Goal: Transaction & Acquisition: Purchase product/service

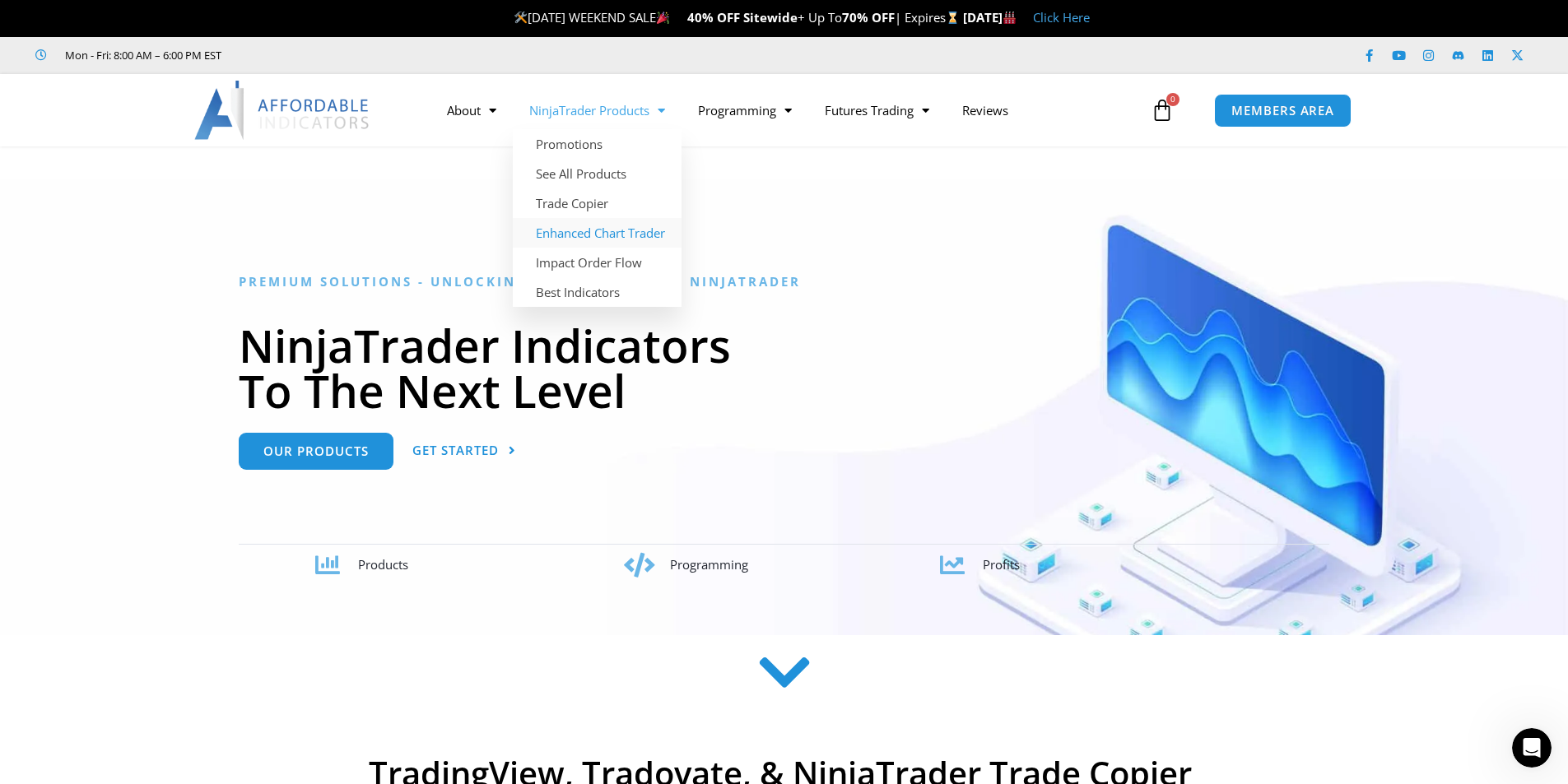
click at [552, 240] on link "Enhanced Chart Trader" at bounding box center [598, 233] width 169 height 30
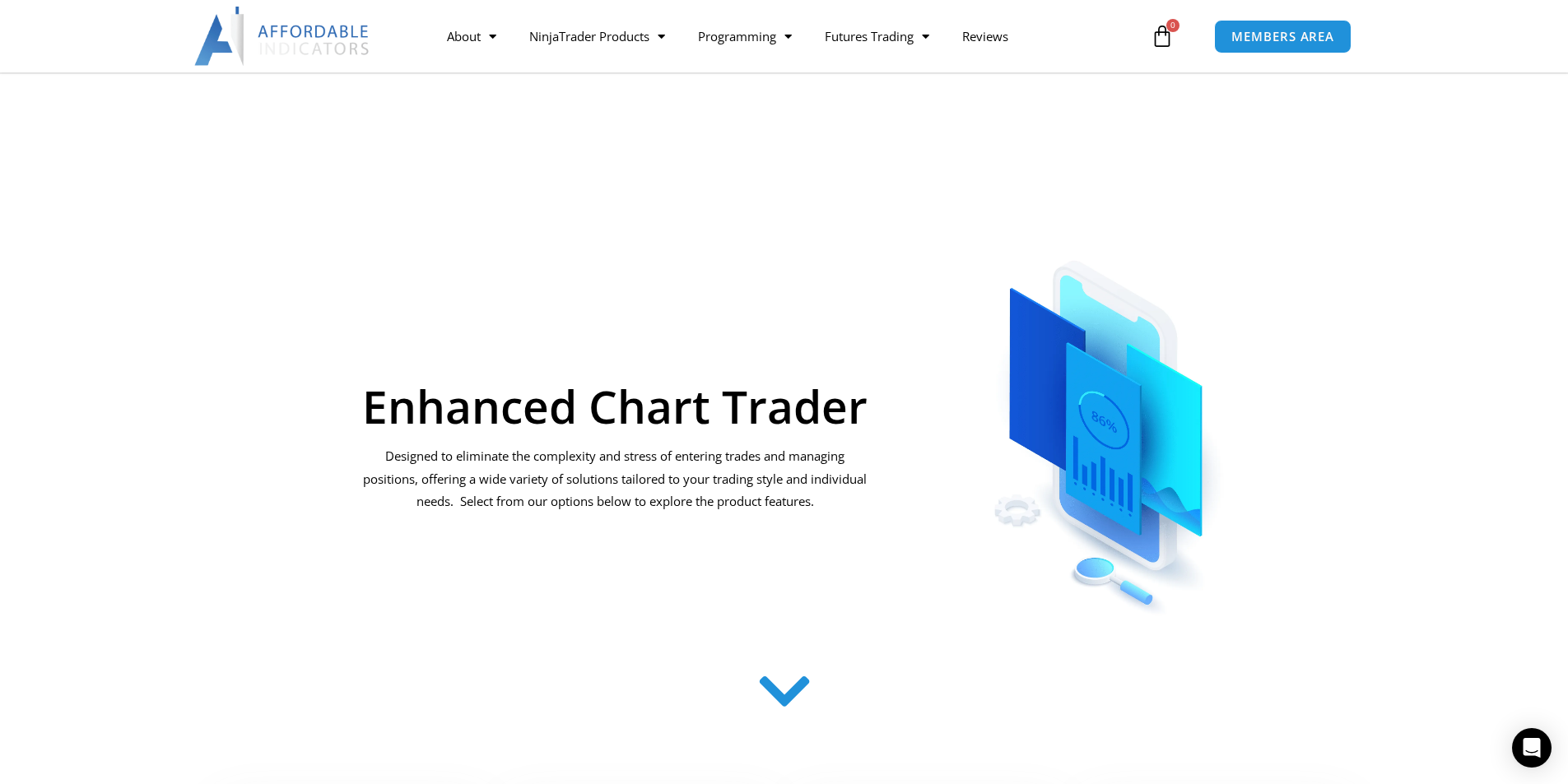
scroll to position [152, 0]
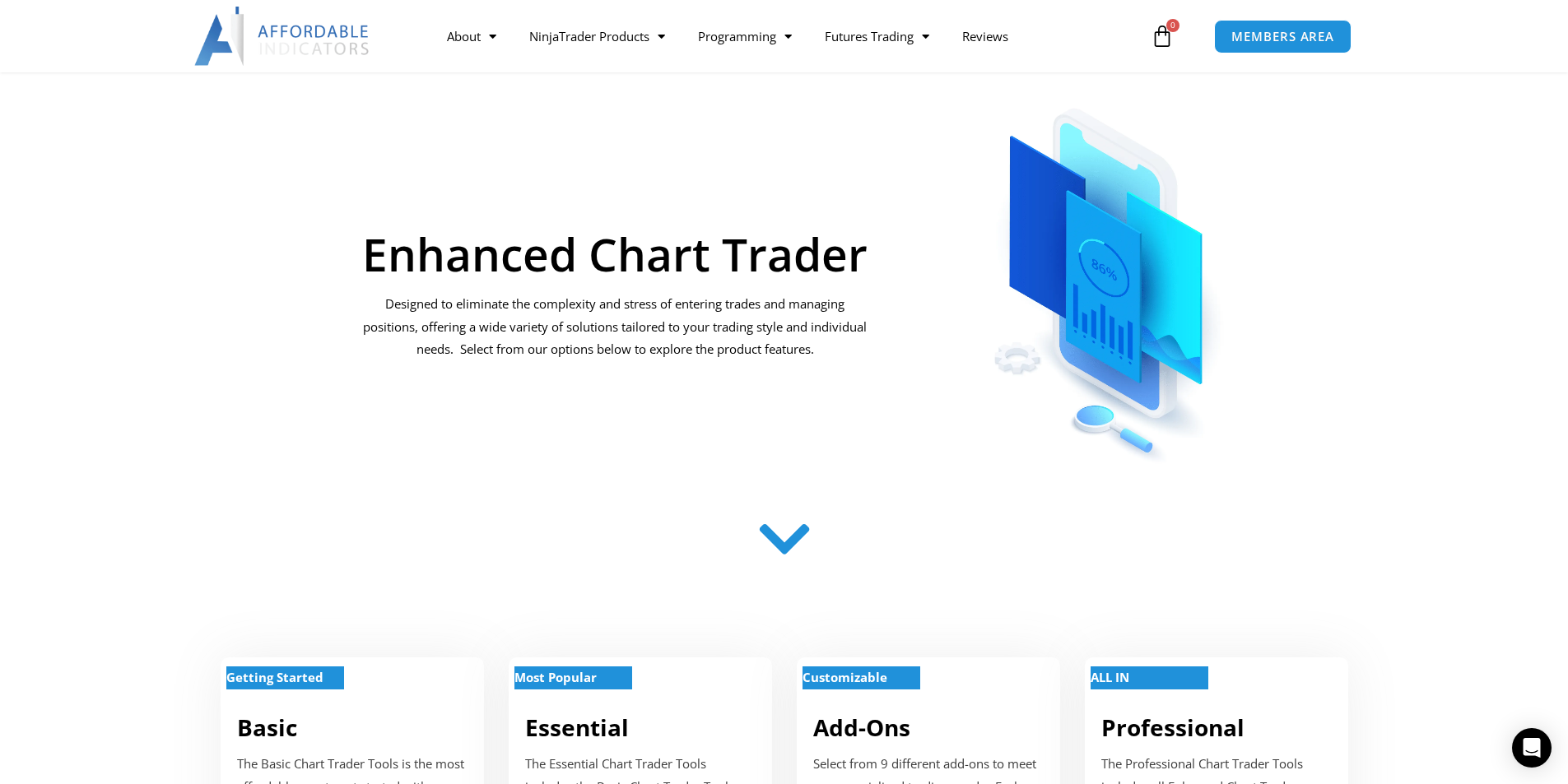
click at [787, 536] on icon at bounding box center [784, 539] width 59 height 59
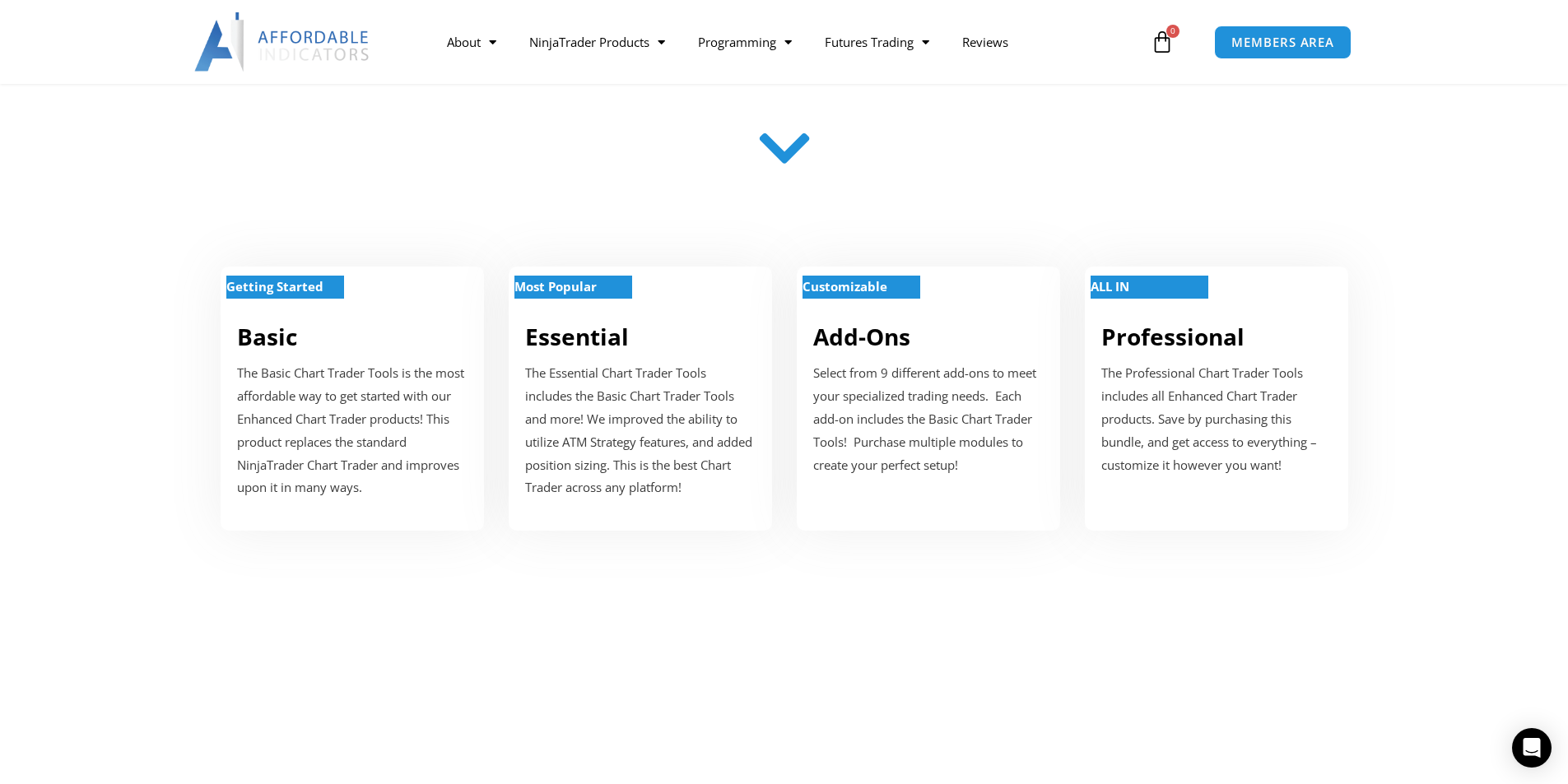
scroll to position [616, 0]
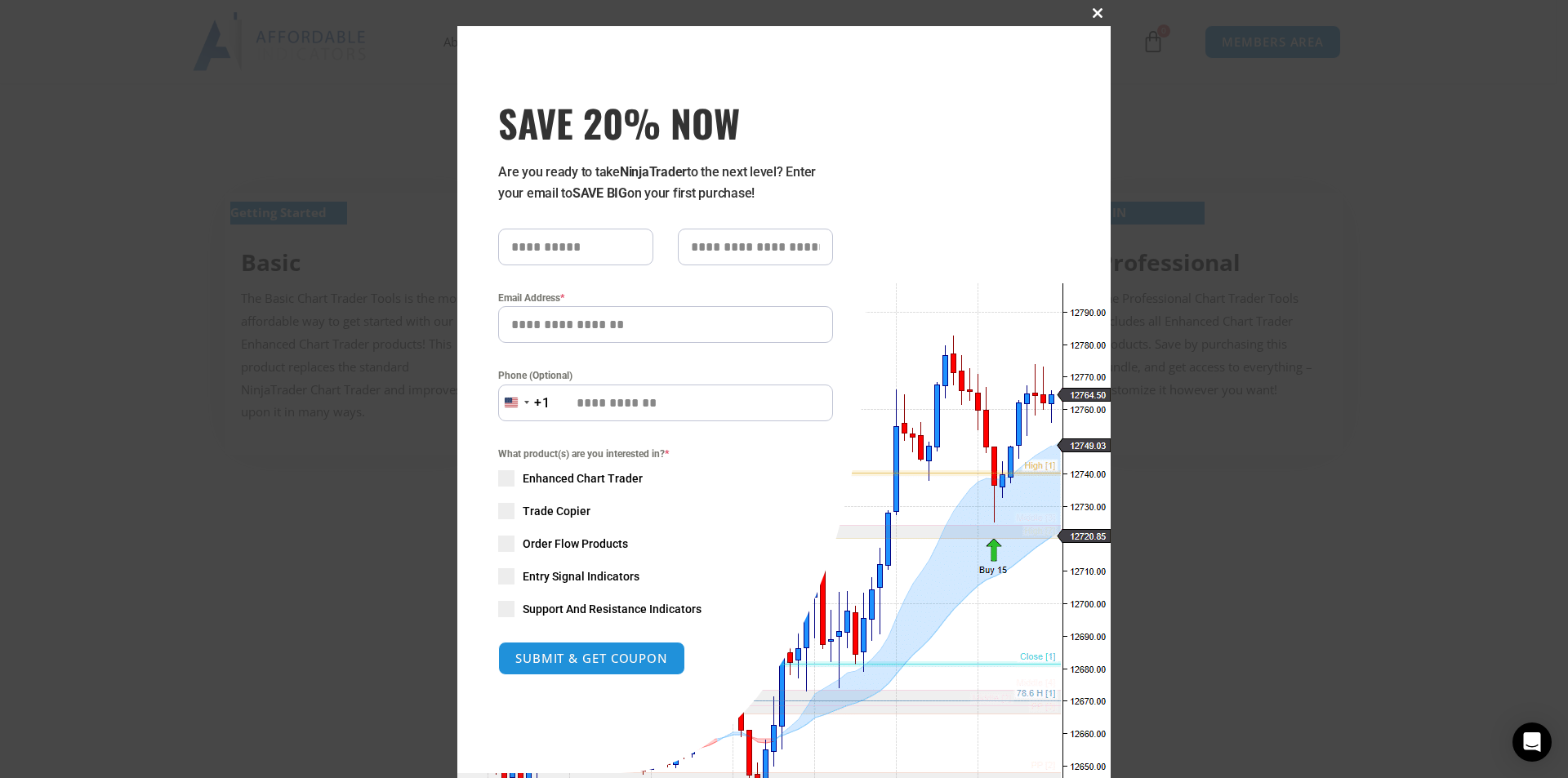
click at [1089, 14] on span at bounding box center [1097, 13] width 26 height 10
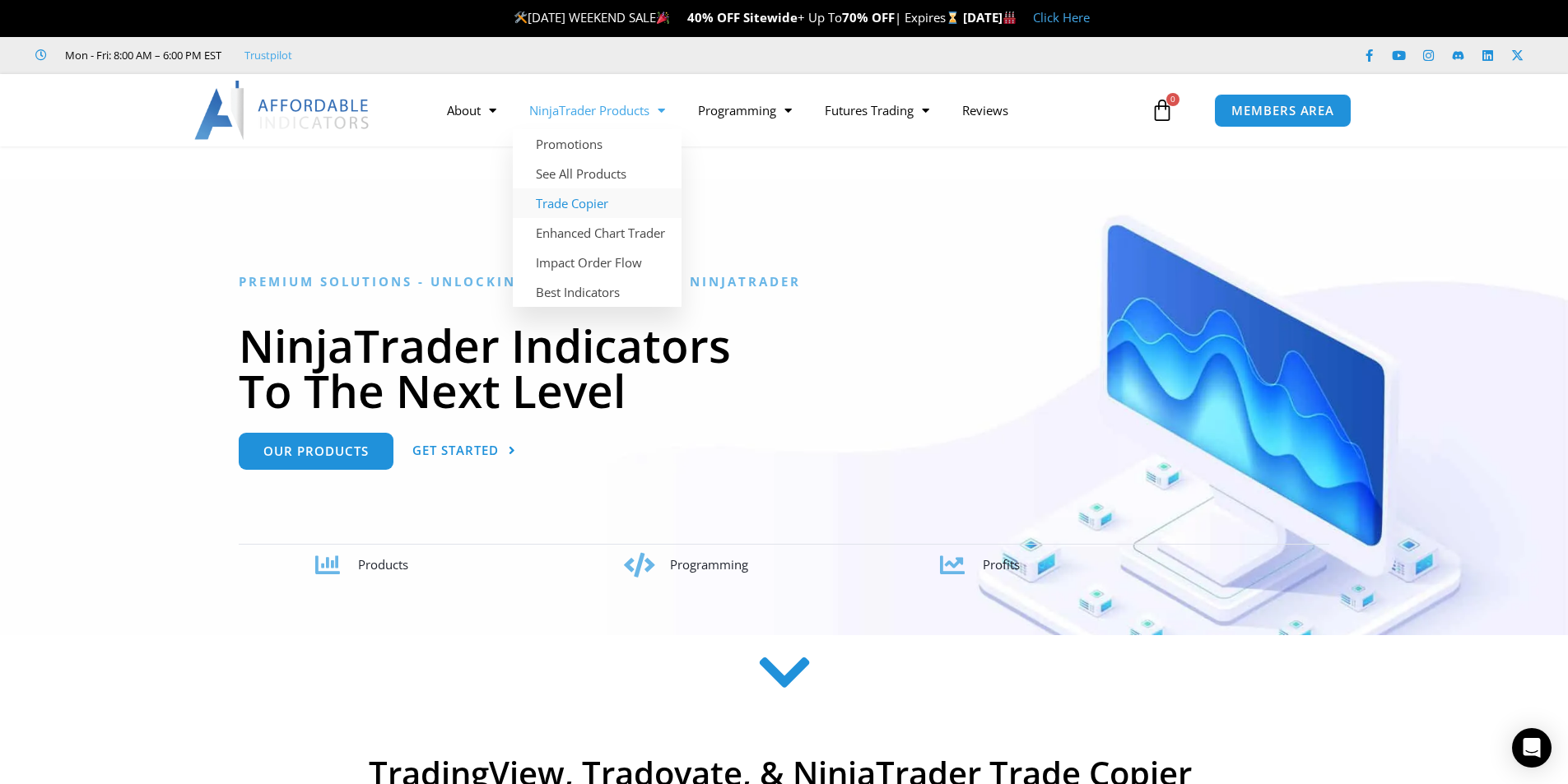
click at [582, 206] on link "Trade Copier" at bounding box center [598, 203] width 169 height 30
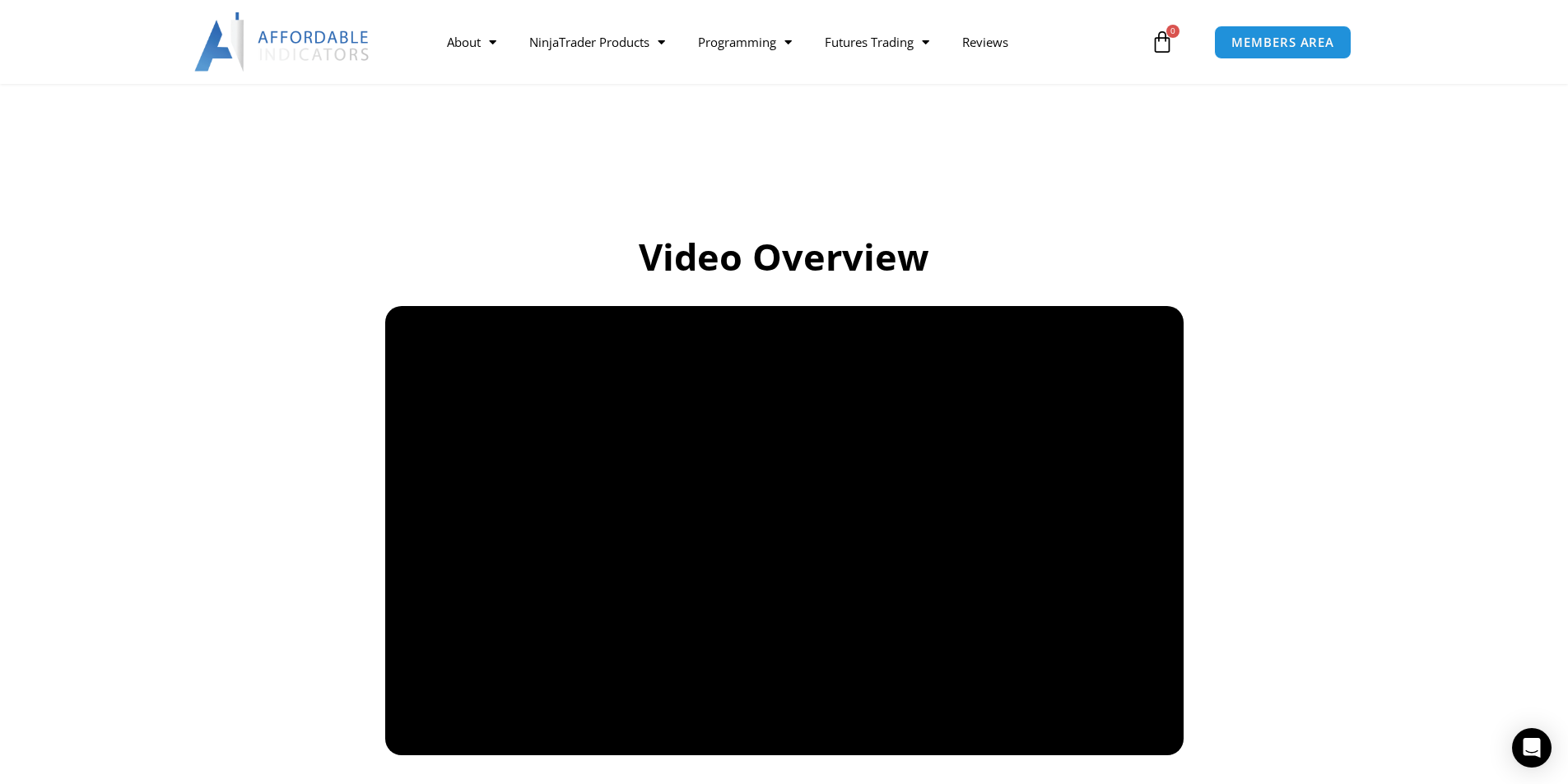
scroll to position [496, 0]
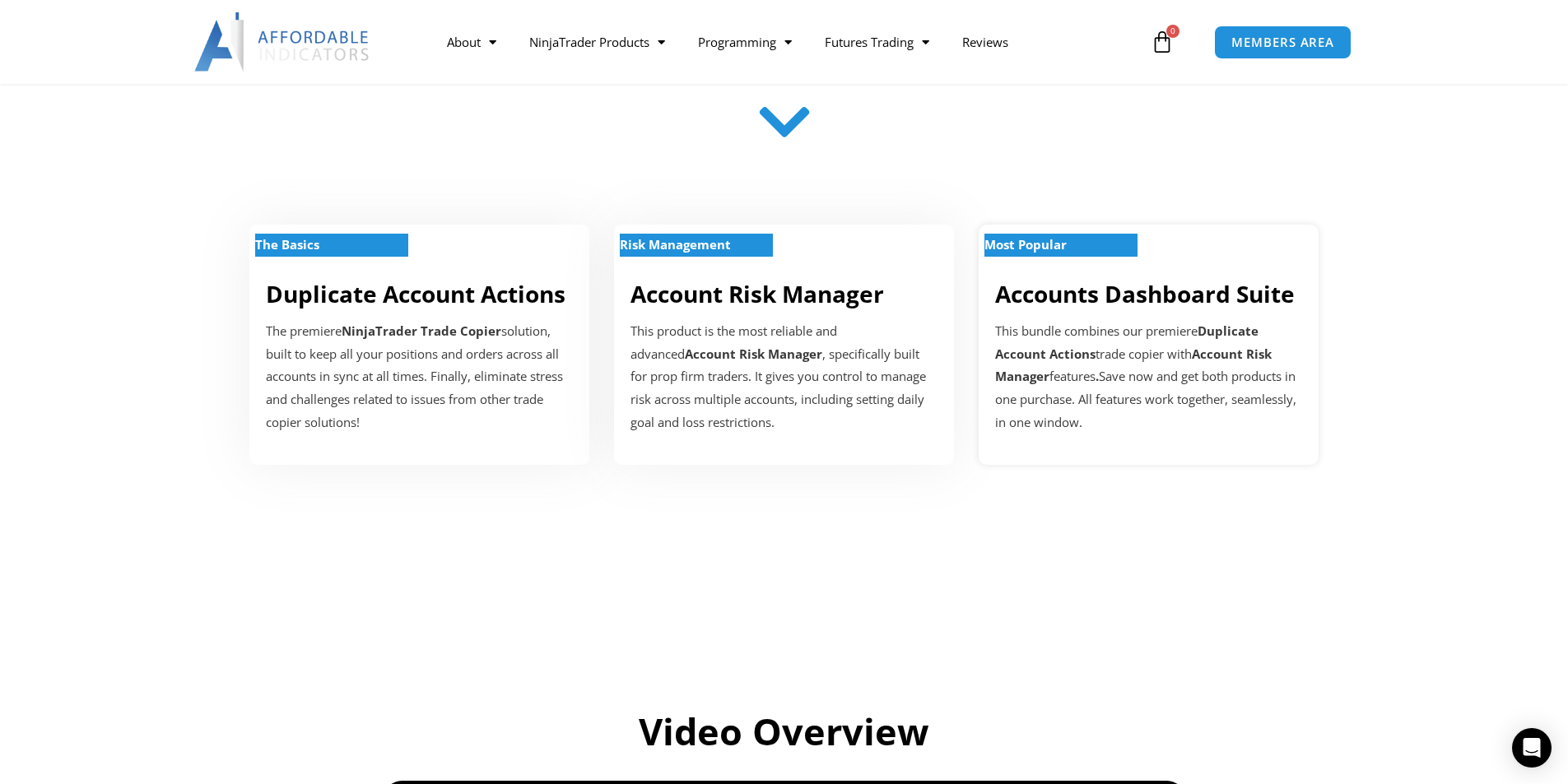
click at [1177, 329] on div "This bundle combines our premiere Duplicate Account Actions trade copier with A…" at bounding box center [1149, 377] width 307 height 114
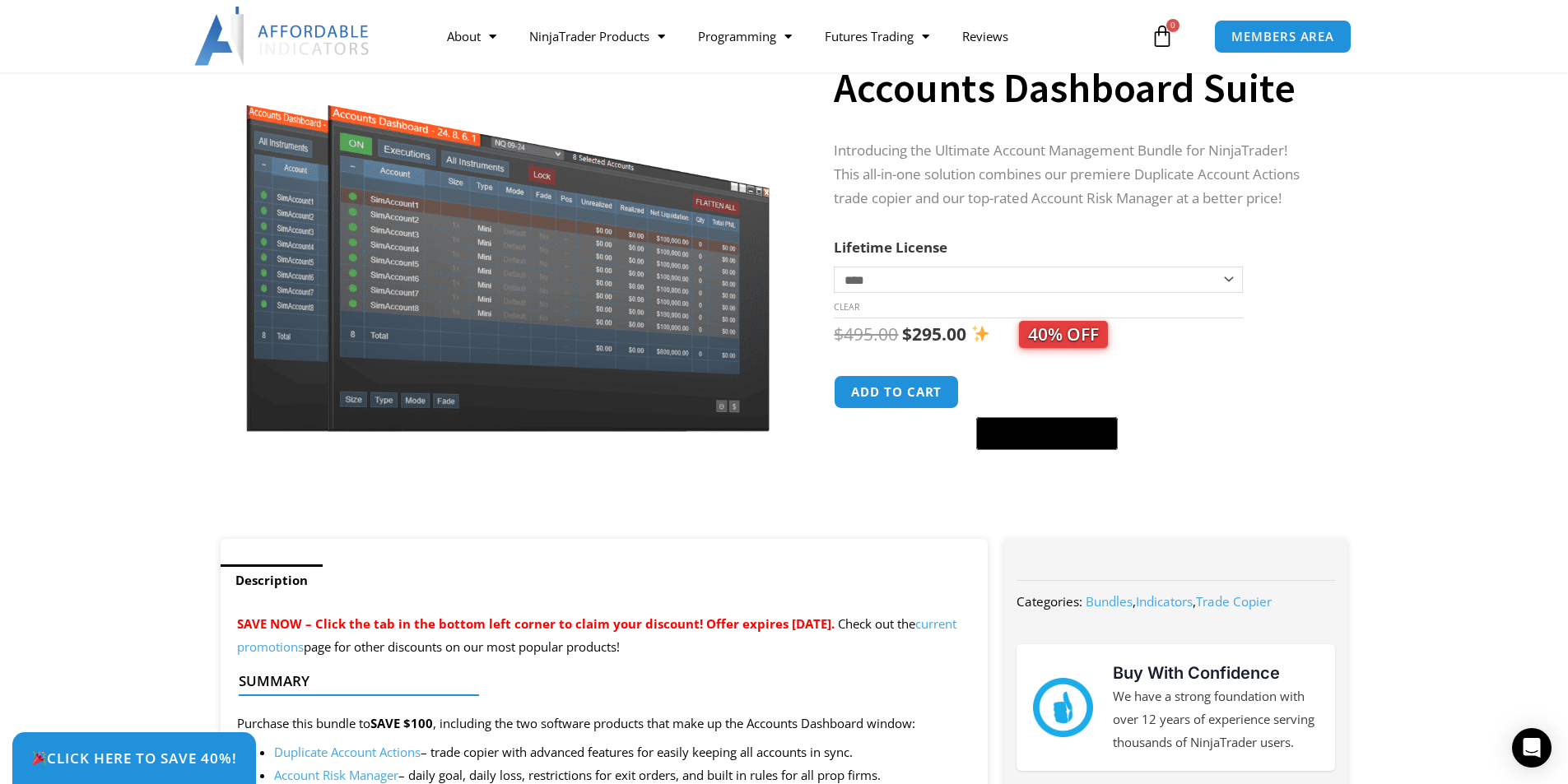
scroll to position [208, 0]
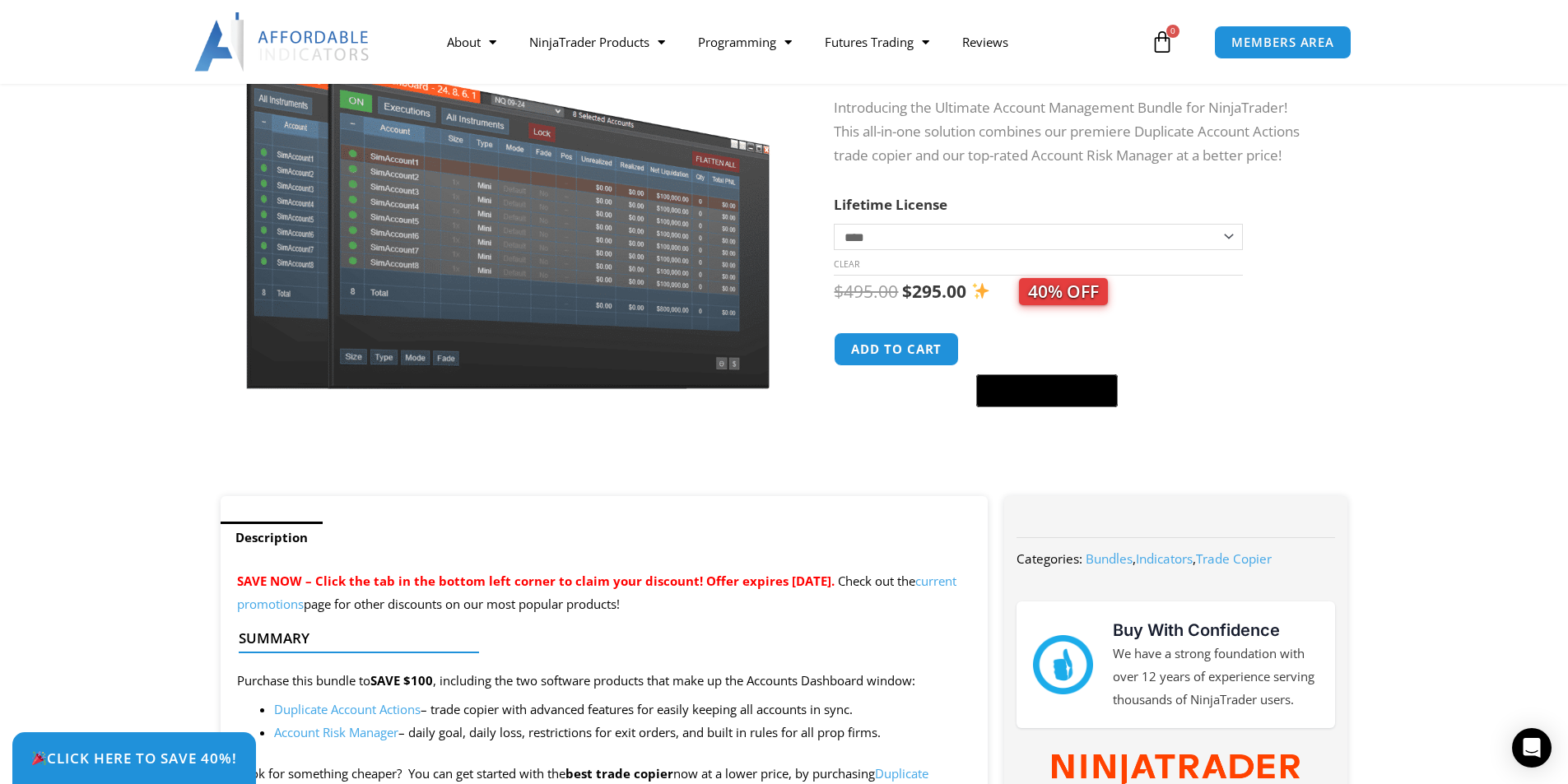
click at [1230, 238] on select "**********" at bounding box center [1038, 236] width 408 height 26
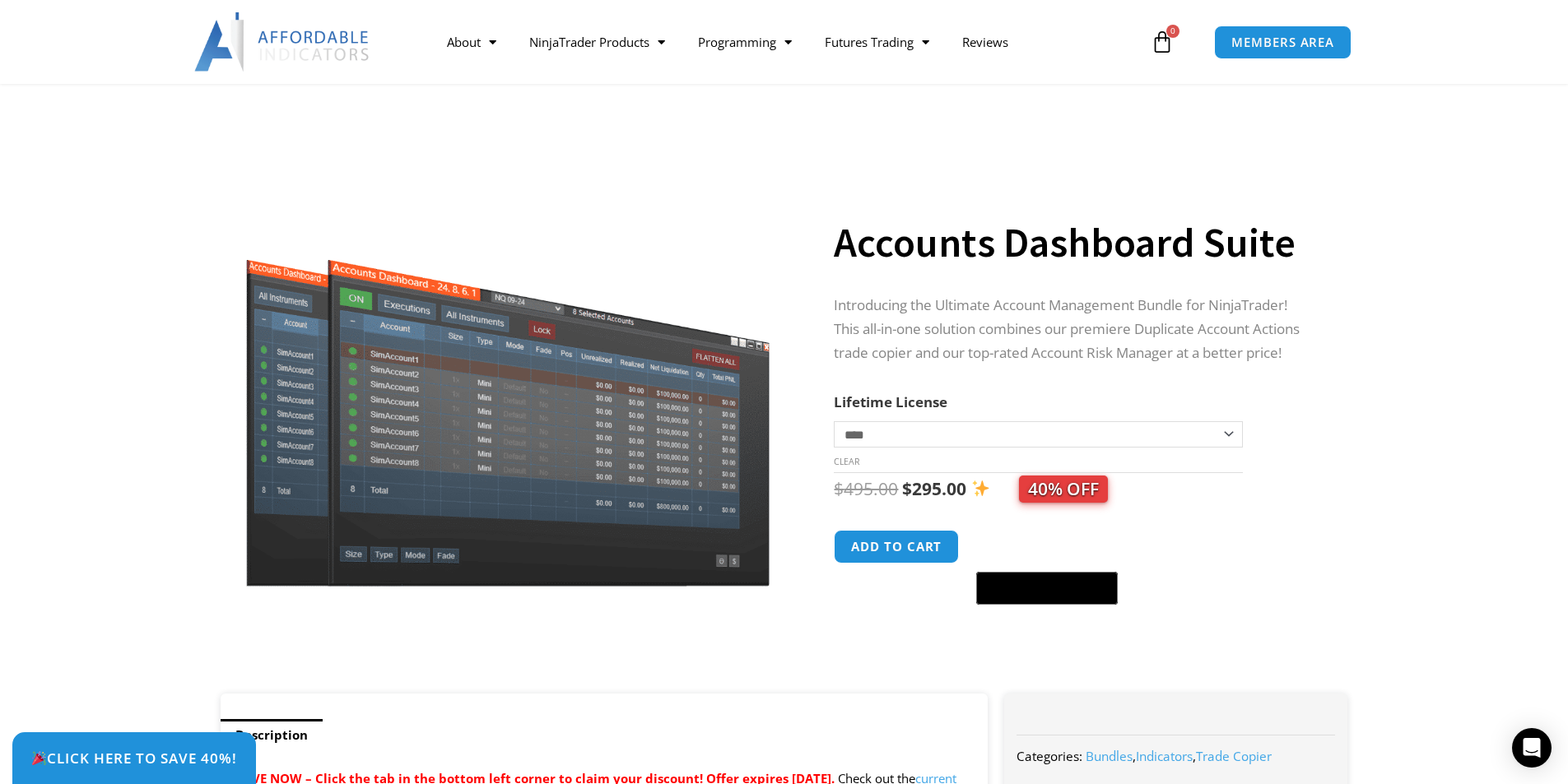
scroll to position [295, 0]
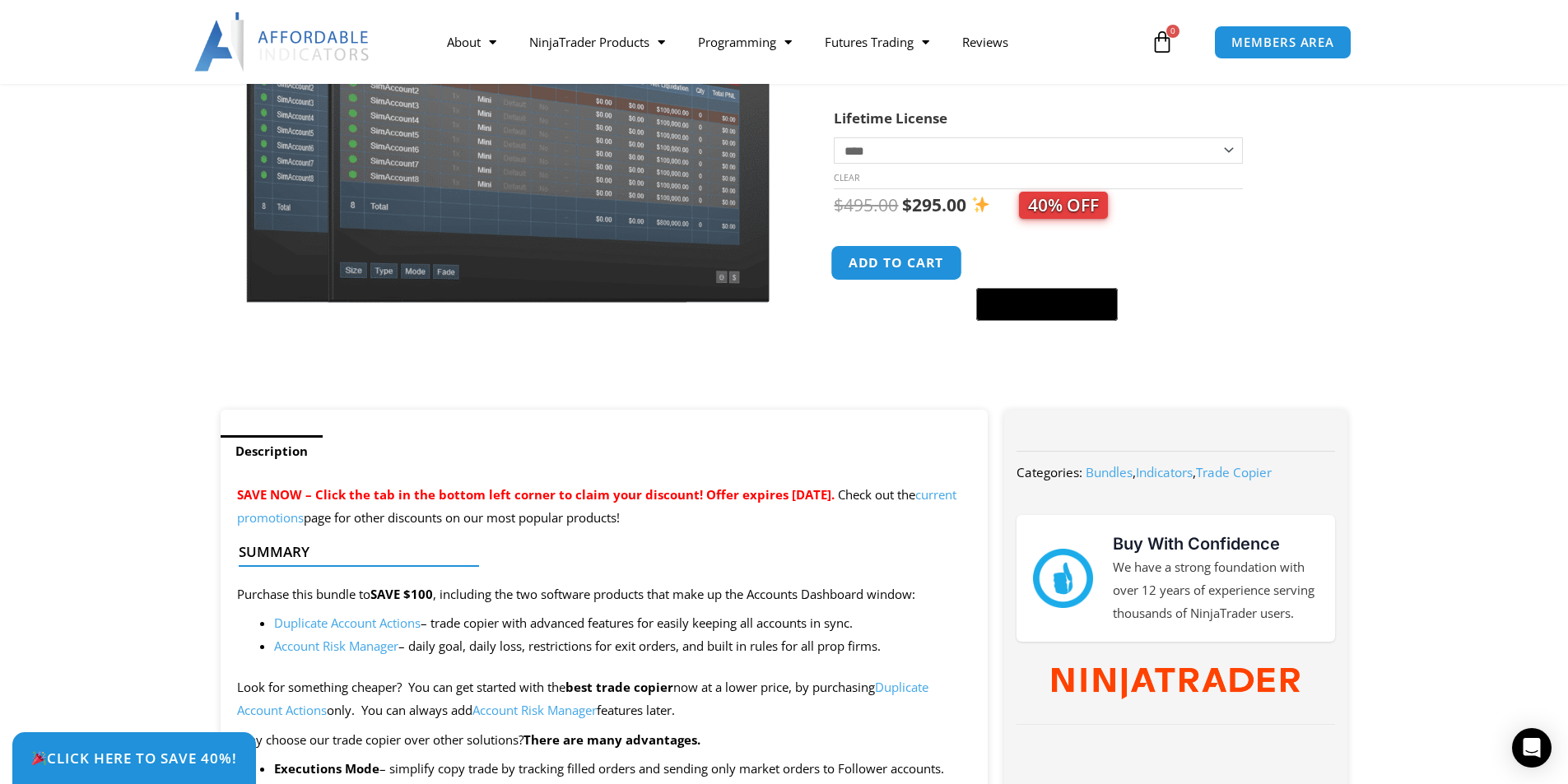
click at [898, 263] on button "Add to cart" at bounding box center [896, 262] width 132 height 36
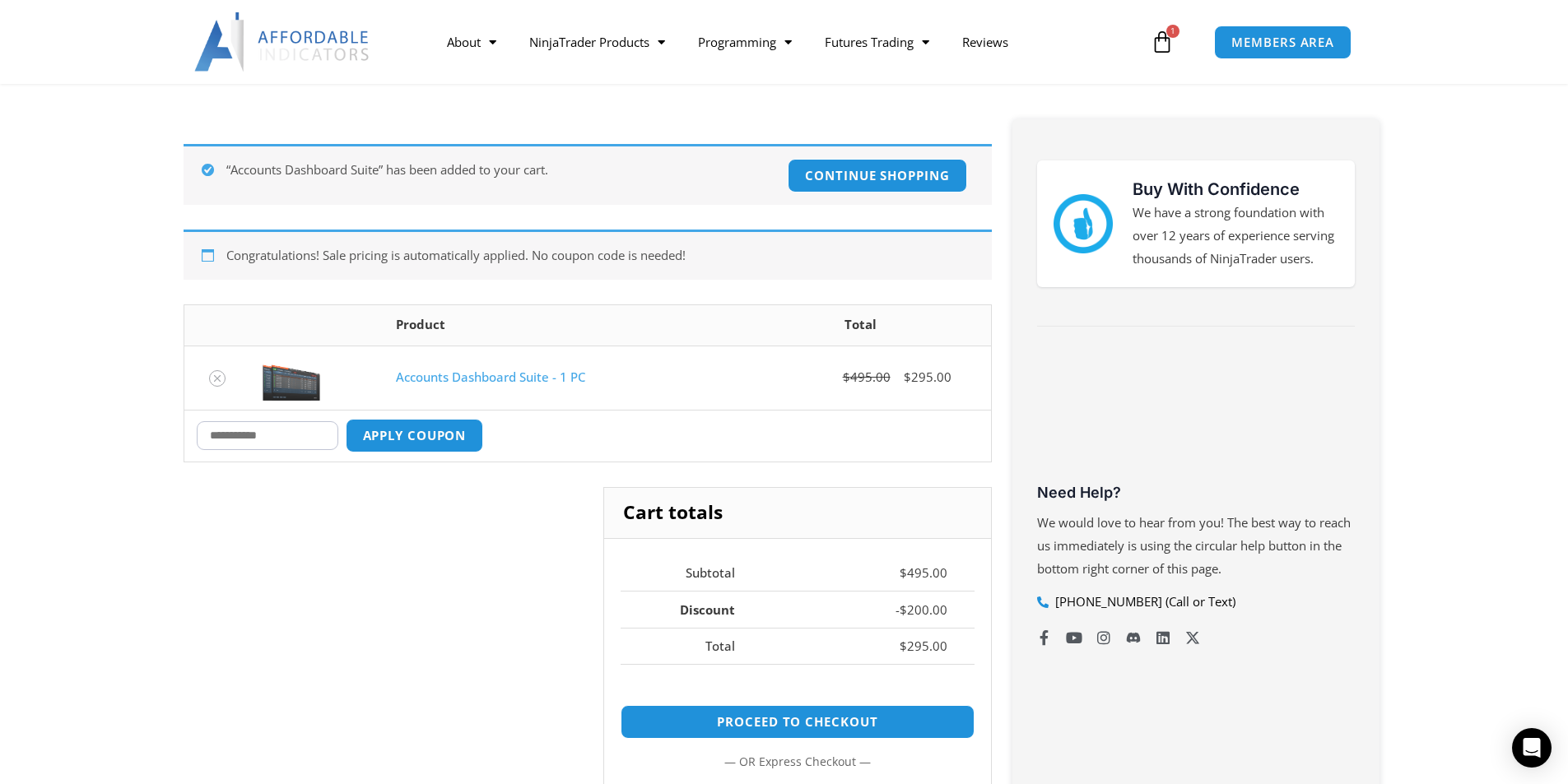
scroll to position [208, 0]
